Goal: Transaction & Acquisition: Purchase product/service

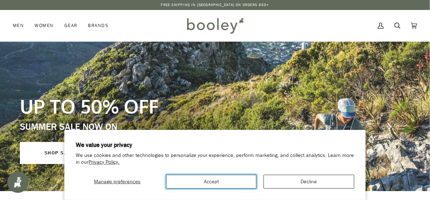
click at [218, 184] on button "Accept" at bounding box center [211, 182] width 90 height 14
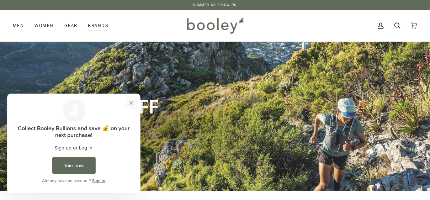
click at [132, 100] on button "Close prompt" at bounding box center [131, 102] width 13 height 13
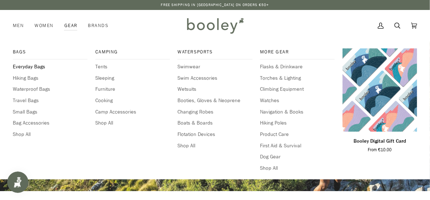
click at [21, 64] on span "Everyday Bags" at bounding box center [50, 67] width 75 height 8
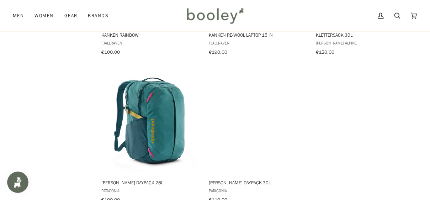
scroll to position [1031, 0]
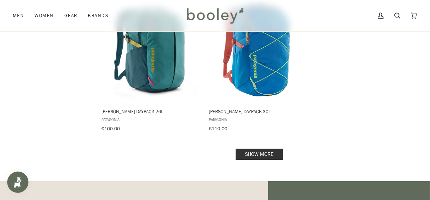
click at [255, 149] on link "Show more" at bounding box center [259, 154] width 47 height 11
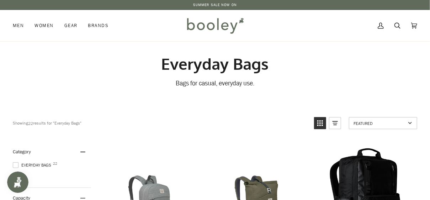
click at [203, 4] on link "SUMMER SALE NOW ON" at bounding box center [215, 4] width 44 height 5
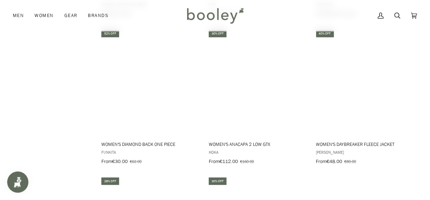
scroll to position [943, 0]
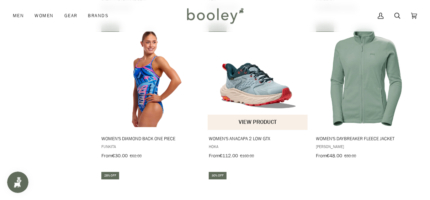
click at [244, 78] on img "Women's Anacapa 2 Low GTX" at bounding box center [258, 76] width 101 height 101
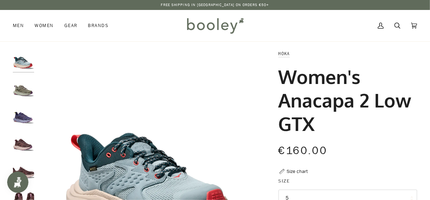
click at [21, 90] on img "Hoka Women's Anacapa 2 Low GTX Barley / Celadon Tint - Booley Galway" at bounding box center [23, 87] width 21 height 21
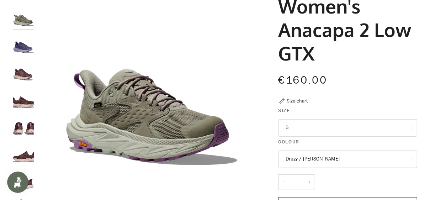
scroll to position [77, 0]
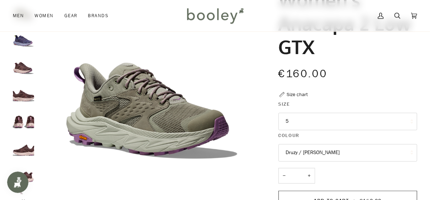
click at [281, 120] on button "5" at bounding box center [347, 121] width 139 height 17
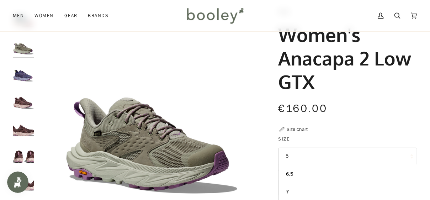
scroll to position [41, 0]
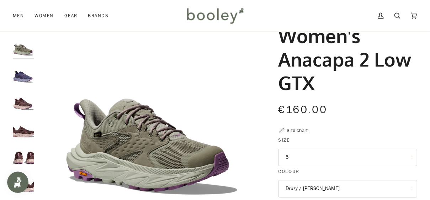
click at [22, 78] on img "Hoka Women's Anacapa 2 Low GTX Meteor / Cosmic Sky - Booley Galway" at bounding box center [23, 73] width 21 height 21
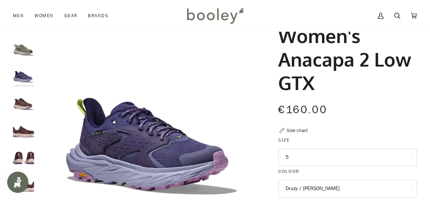
click at [17, 154] on img "Hoka Women's Anacapa 2 Low GTX Smoky Quartz / Cosmic Pearl - Booley Galway" at bounding box center [23, 155] width 21 height 21
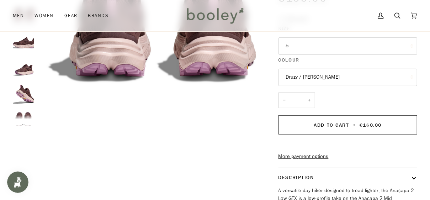
scroll to position [158, 0]
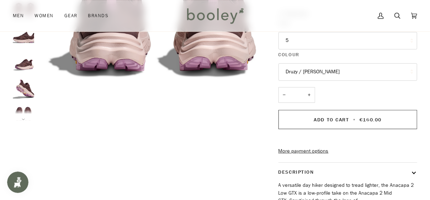
click at [306, 69] on button "Druzy / Dawn Light" at bounding box center [347, 71] width 139 height 17
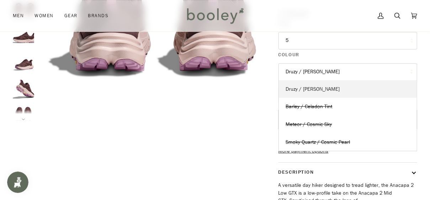
click at [299, 86] on span "Druzy / Dawn Light" at bounding box center [313, 89] width 54 height 7
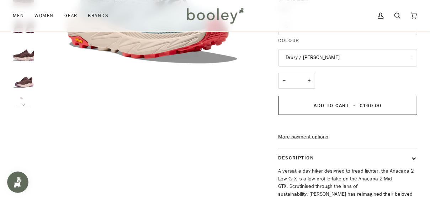
scroll to position [164, 0]
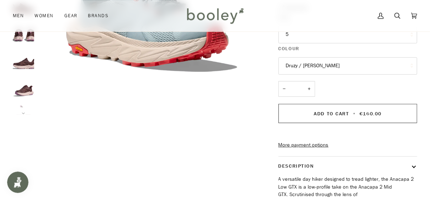
click at [294, 35] on button "5" at bounding box center [347, 34] width 139 height 17
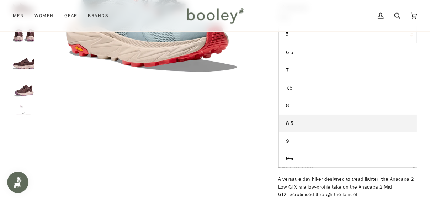
click at [290, 121] on span "8.5" at bounding box center [289, 123] width 7 height 7
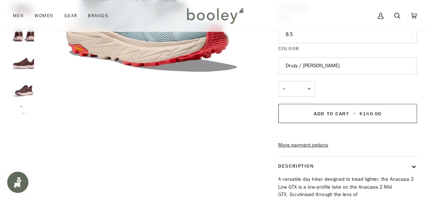
click at [292, 60] on button "Druzy / Dawn Light" at bounding box center [347, 65] width 139 height 17
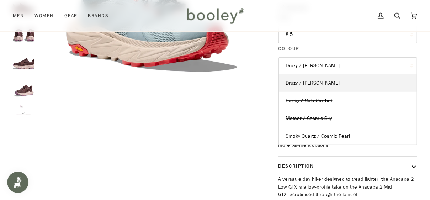
click at [301, 63] on button "Druzy / Dawn Light" at bounding box center [347, 65] width 139 height 17
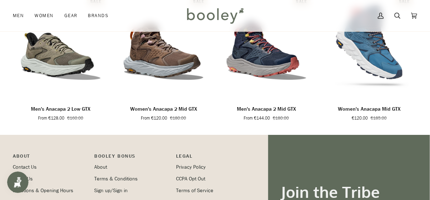
scroll to position [500, 0]
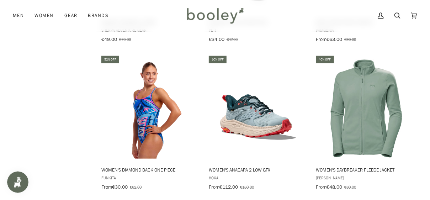
scroll to position [913, 0]
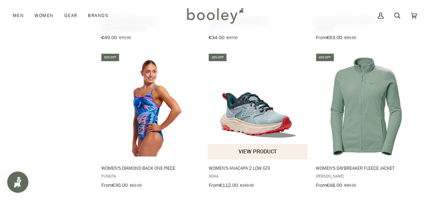
click at [250, 146] on button "View product" at bounding box center [258, 151] width 100 height 15
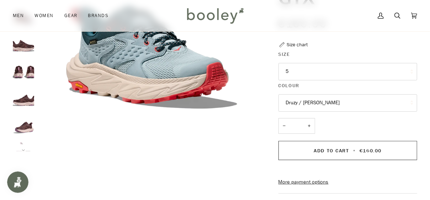
scroll to position [128, 0]
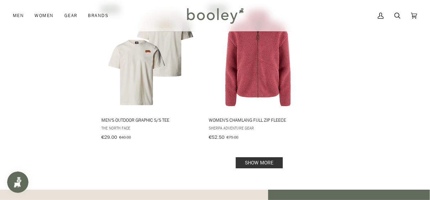
scroll to position [1111, 0]
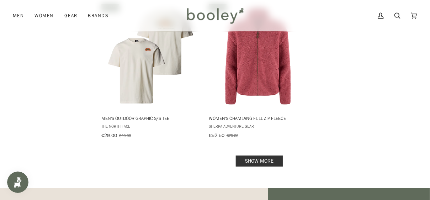
click at [250, 155] on link "Show more" at bounding box center [259, 160] width 47 height 11
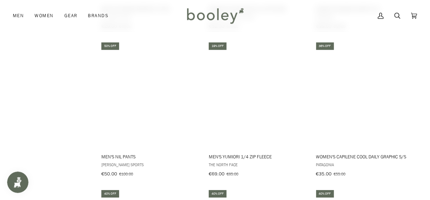
scroll to position [1213, 0]
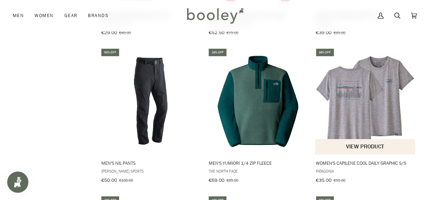
click at [358, 51] on img "Women's Capilene Cool Daily Graphic S/S" at bounding box center [365, 101] width 101 height 101
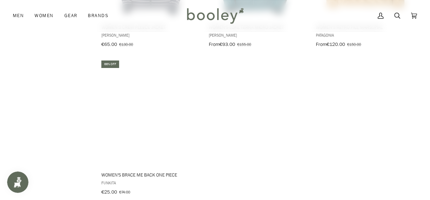
scroll to position [2094, 0]
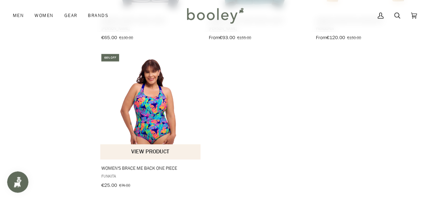
click at [148, 105] on img "Women's Brace Me Back One Piece" at bounding box center [150, 106] width 101 height 101
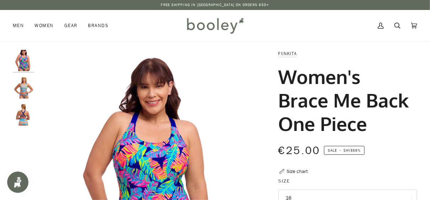
click at [23, 90] on img "Funkita Women's Brace Me Back One Piece Ripe Stripe - Booley Galway" at bounding box center [23, 87] width 21 height 21
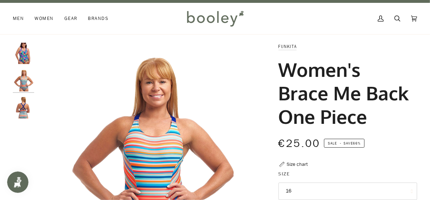
scroll to position [4, 0]
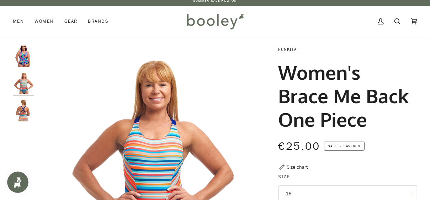
click at [22, 115] on img "Funkita Women's Brace Me Back One Piece Ripe Stripe - Booley Galway" at bounding box center [23, 110] width 21 height 21
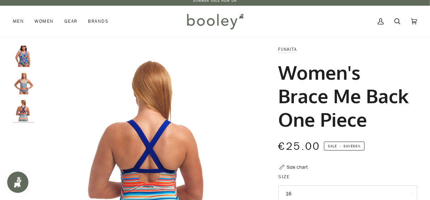
click at [22, 115] on img "Funkita Women's Brace Me Back One Piece Ripe Stripe - Booley Galway" at bounding box center [23, 110] width 21 height 21
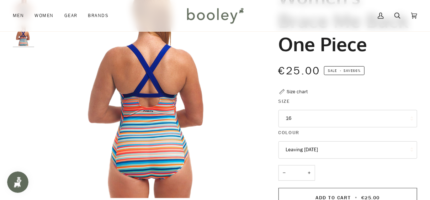
scroll to position [84, 0]
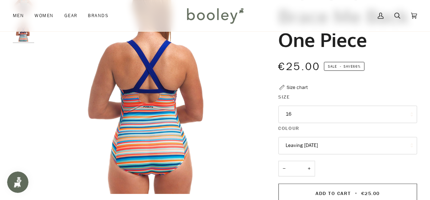
click at [294, 144] on button "Leaving Today" at bounding box center [347, 145] width 139 height 17
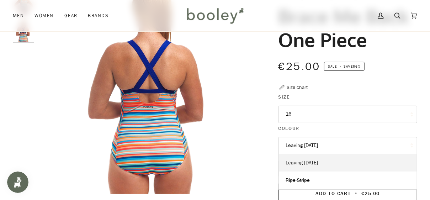
click at [295, 161] on span "Leaving Today" at bounding box center [302, 162] width 32 height 7
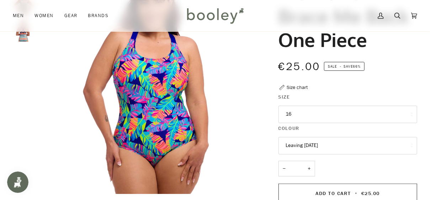
click at [285, 115] on button "16" at bounding box center [347, 114] width 139 height 17
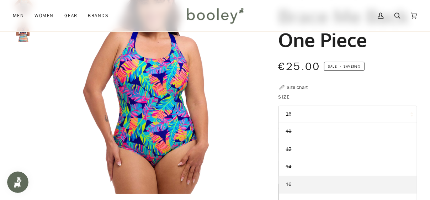
click at [285, 115] on button "16" at bounding box center [347, 114] width 139 height 17
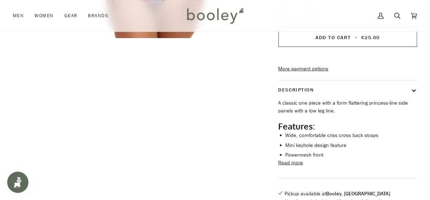
scroll to position [242, 0]
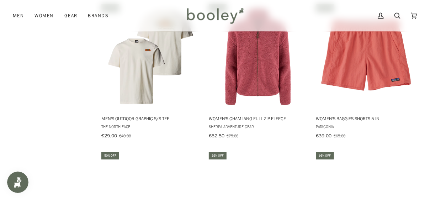
scroll to position [1111, 0]
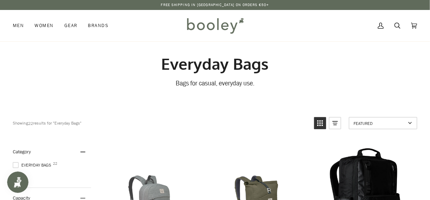
click at [118, 6] on div "Free Shipping in [GEOGRAPHIC_DATA] on Orders €50+ Free Shipping in [GEOGRAPHIC_…" at bounding box center [215, 5] width 430 height 6
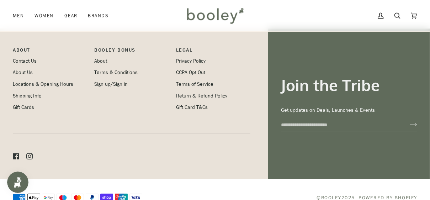
scroll to position [1040, 0]
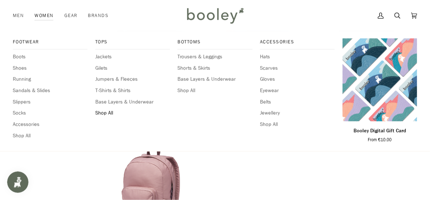
click at [98, 111] on span "Shop All" at bounding box center [132, 113] width 75 height 8
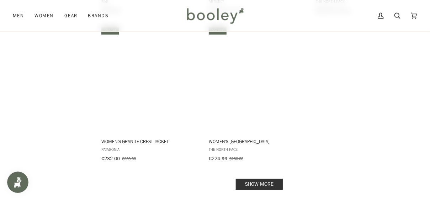
scroll to position [989, 0]
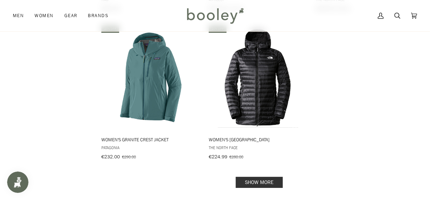
click at [258, 177] on link "Show more" at bounding box center [259, 182] width 47 height 11
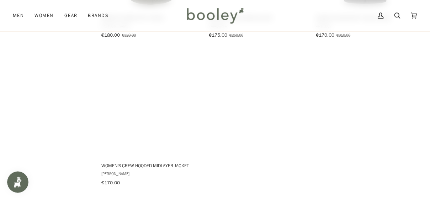
scroll to position [2075, 0]
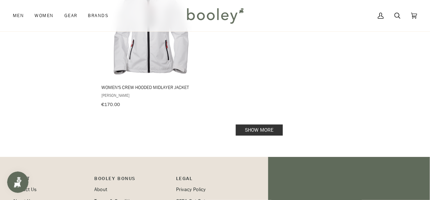
click at [259, 124] on link "Show more" at bounding box center [259, 129] width 47 height 11
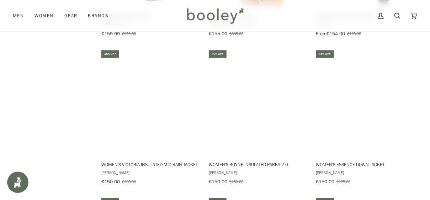
scroll to position [2597, 0]
